Goal: Task Accomplishment & Management: Manage account settings

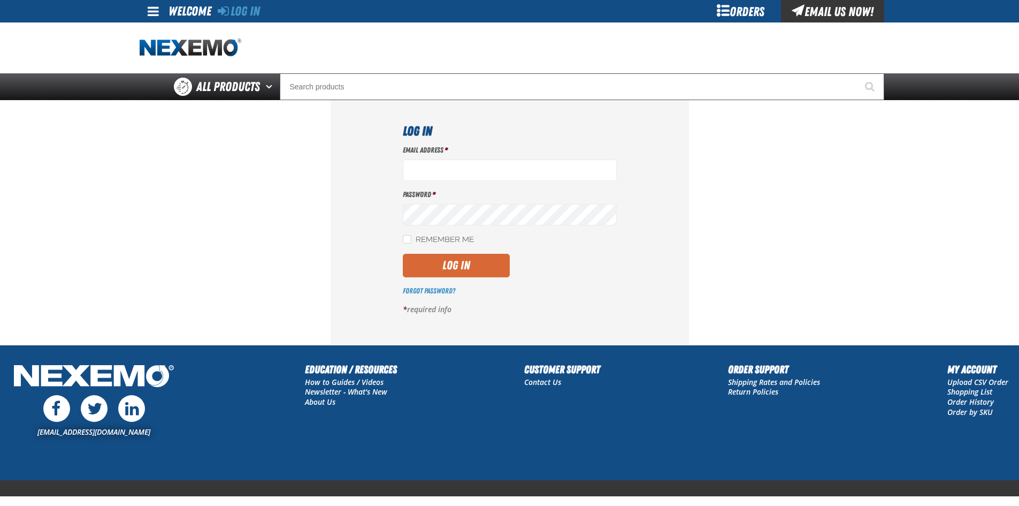
type input "[EMAIL_ADDRESS][DOMAIN_NAME]"
click at [433, 274] on button "Log In" at bounding box center [456, 266] width 107 height 24
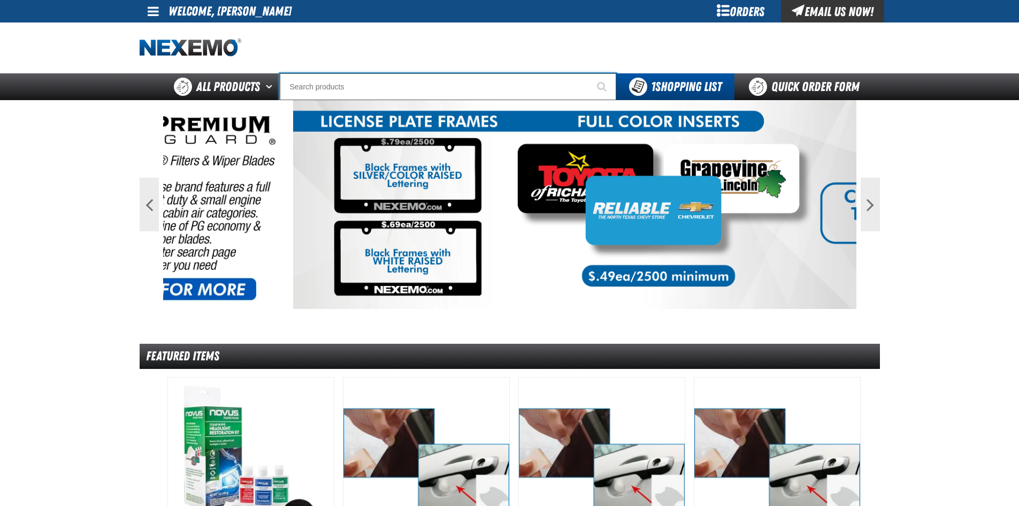
click at [335, 90] on input "Search" at bounding box center [448, 86] width 337 height 27
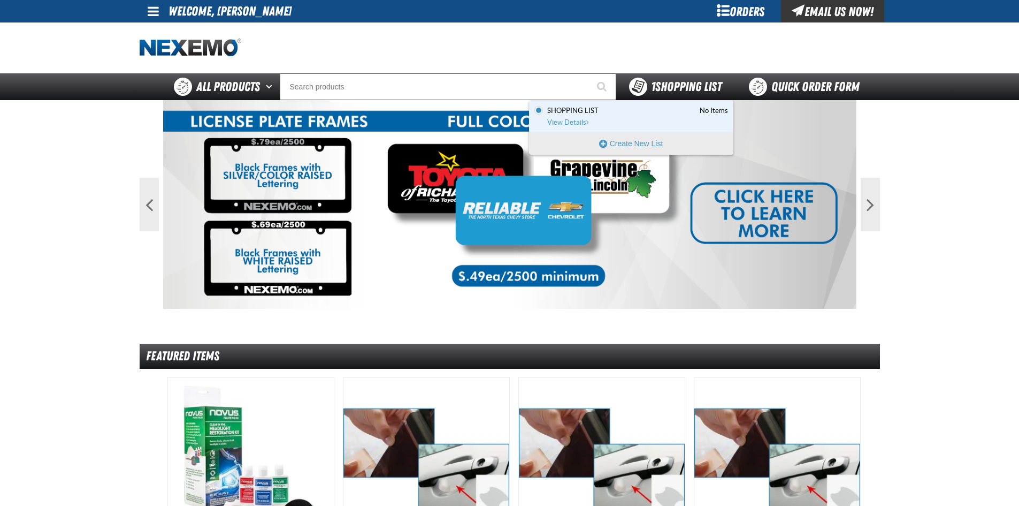
click at [667, 85] on span "1 Shopping List" at bounding box center [686, 86] width 71 height 15
click at [653, 116] on link "Shopping List No Items View Details" at bounding box center [636, 116] width 183 height 21
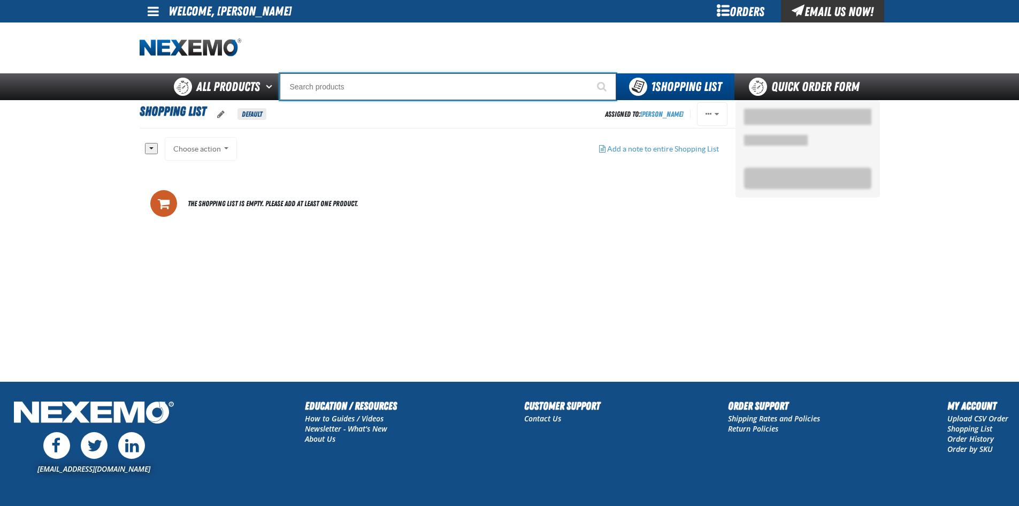
click at [405, 95] on input "Search" at bounding box center [448, 86] width 337 height 27
